Goal: Information Seeking & Learning: Learn about a topic

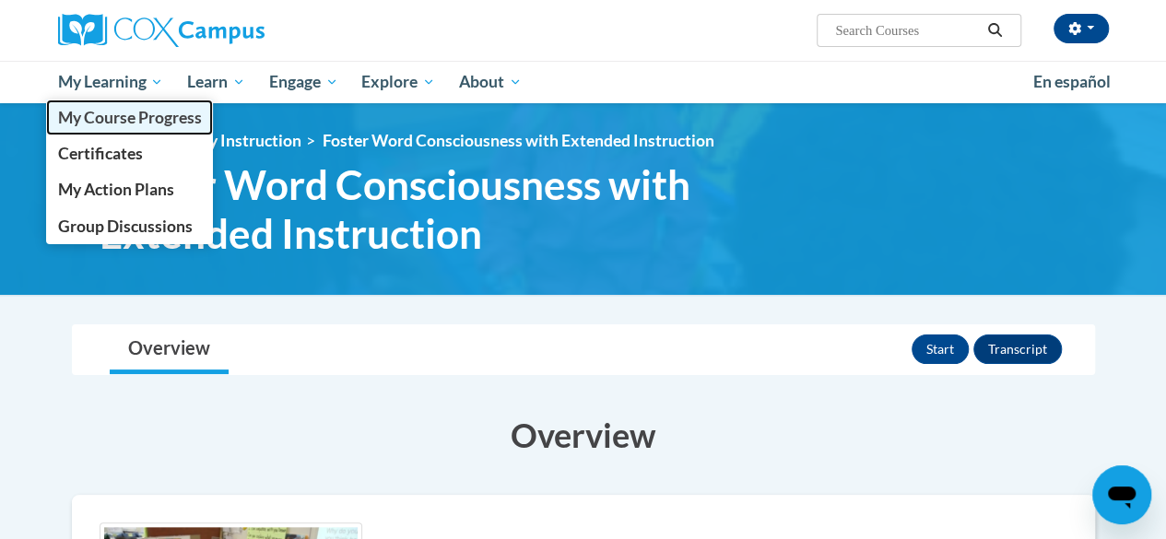
click at [126, 119] on span "My Course Progress" at bounding box center [129, 117] width 144 height 19
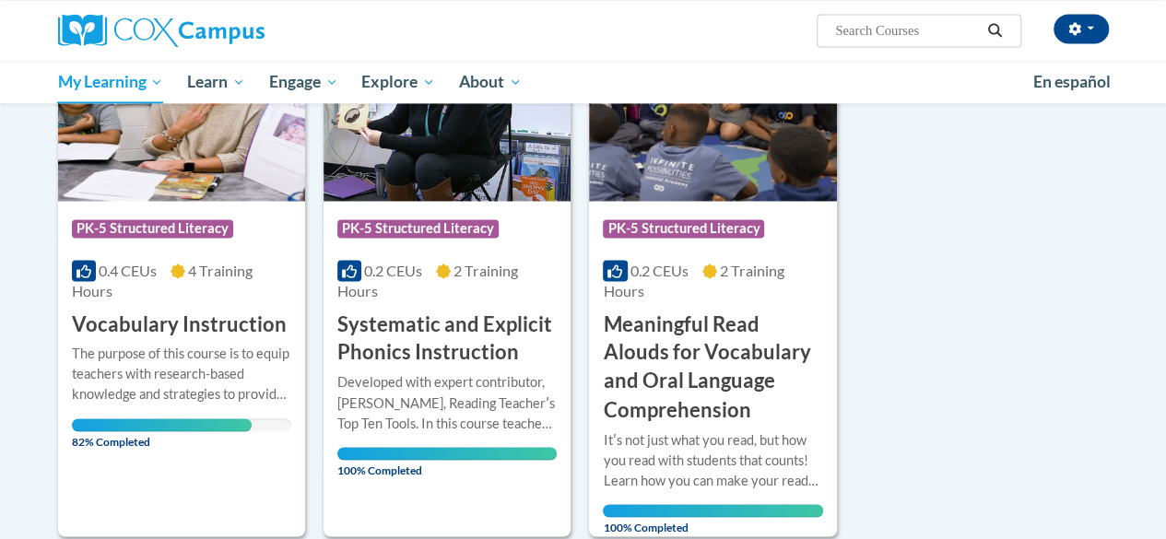
scroll to position [1344, 0]
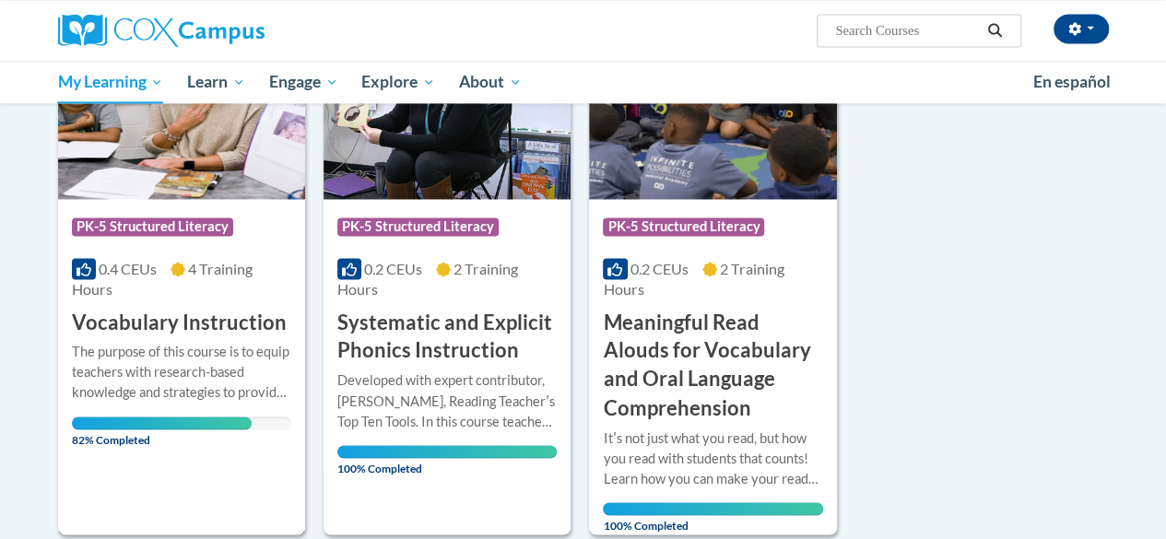
click at [189, 312] on h3 "Vocabulary Instruction" at bounding box center [179, 323] width 215 height 29
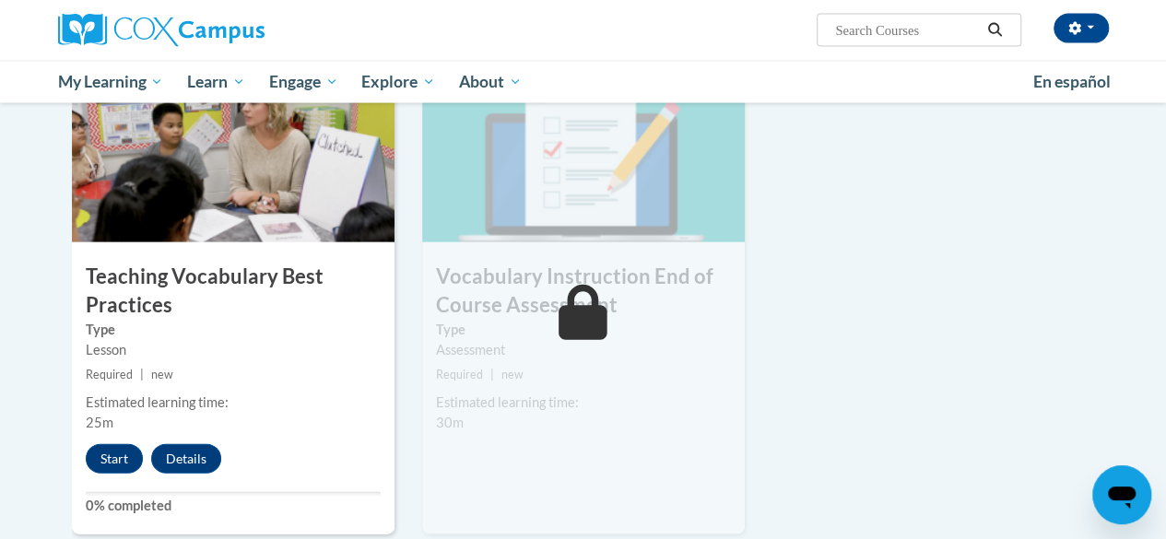
scroll to position [1954, 0]
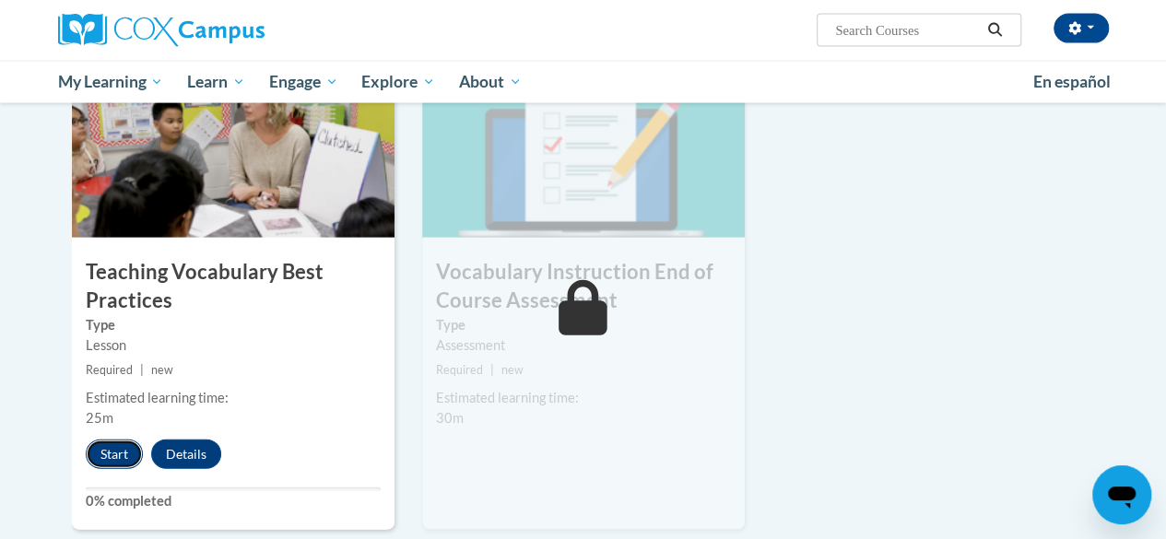
click at [113, 449] on button "Start" at bounding box center [114, 454] width 57 height 29
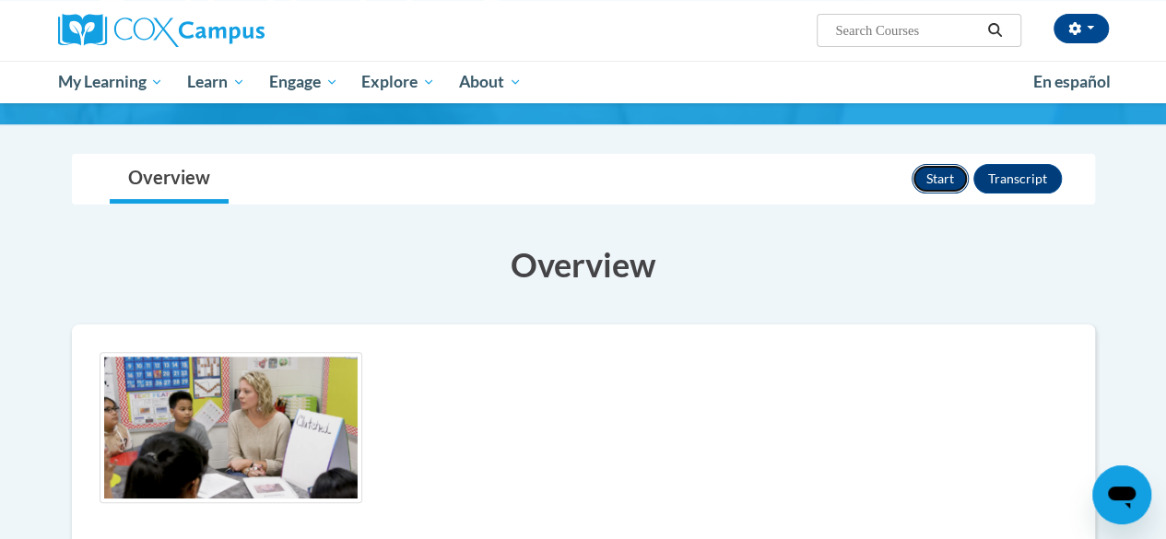
click at [934, 179] on button "Start" at bounding box center [939, 178] width 57 height 29
